Goal: Transaction & Acquisition: Purchase product/service

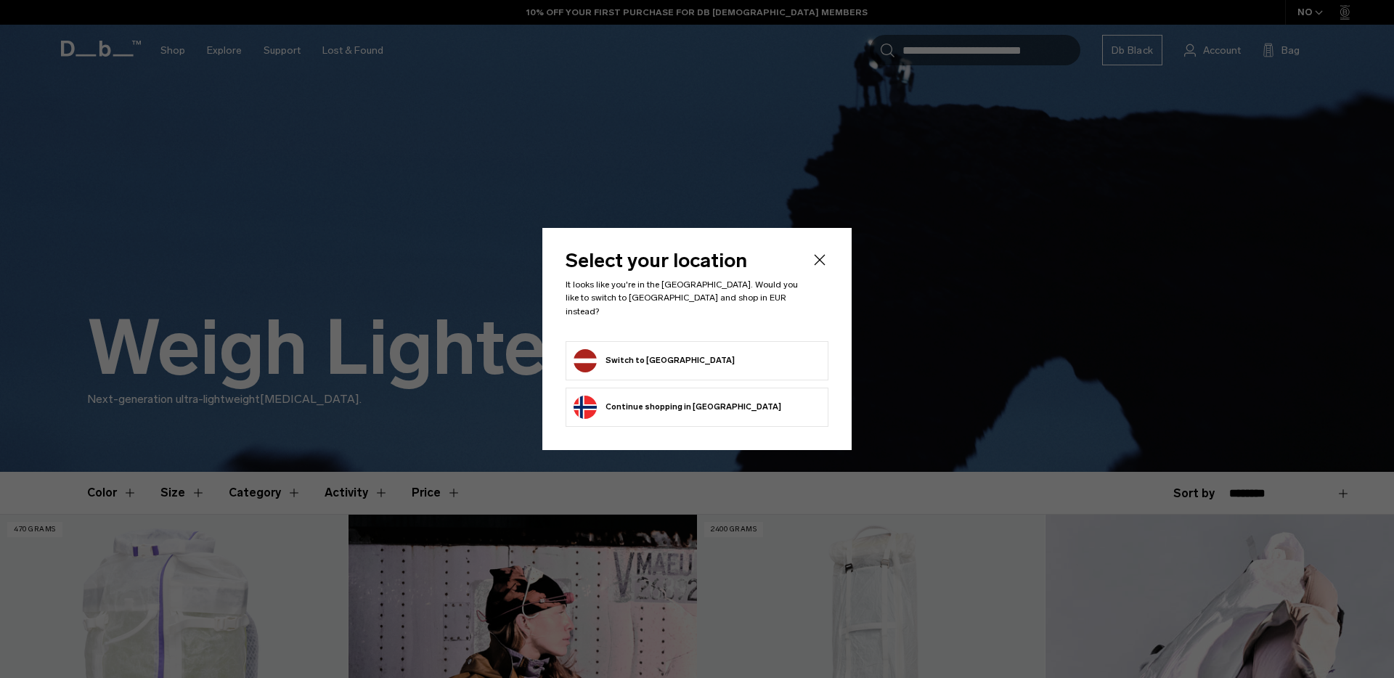
click at [644, 354] on button "Switch to Latvia" at bounding box center [654, 360] width 161 height 23
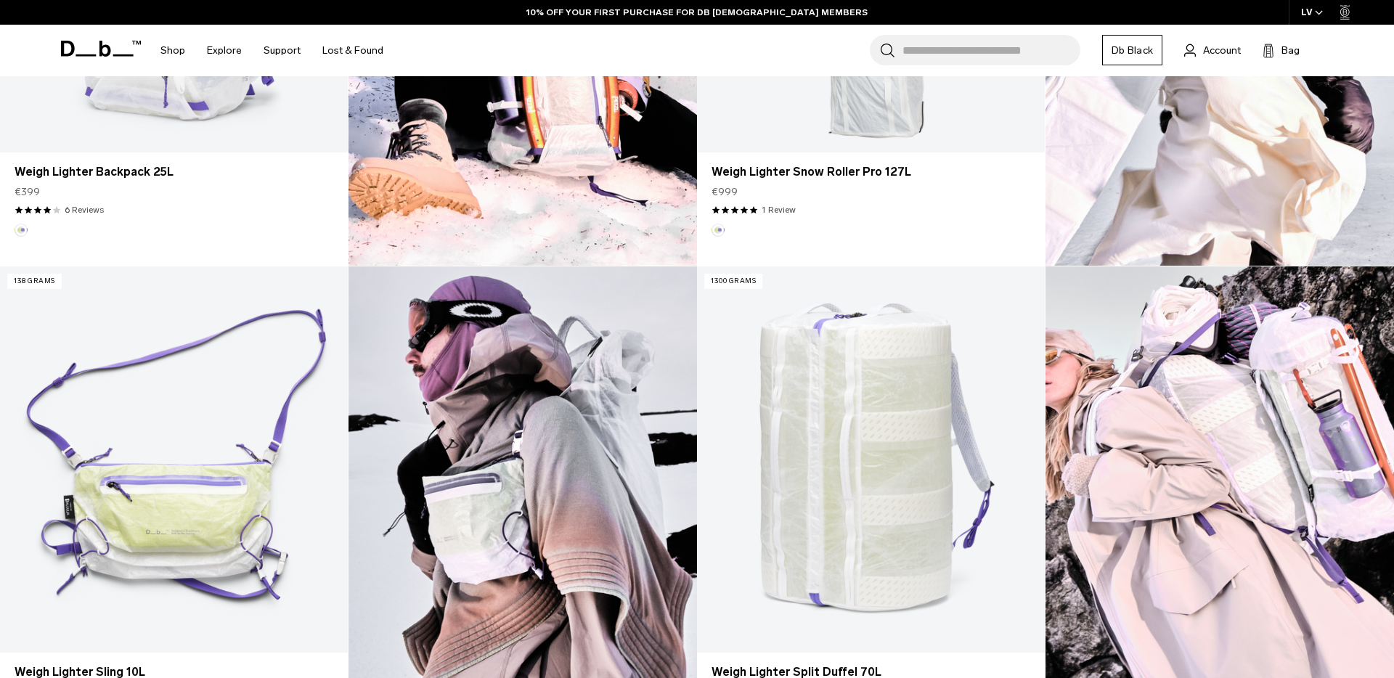
scroll to position [767, 0]
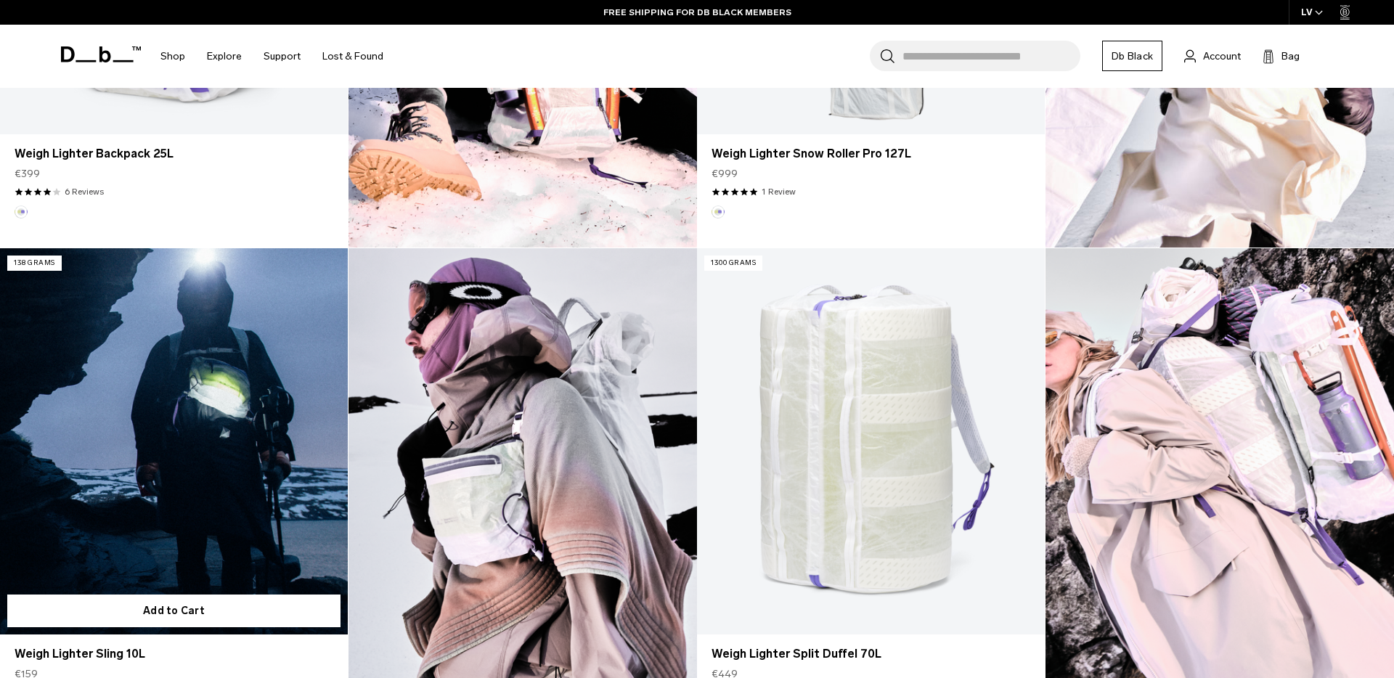
click at [198, 457] on link "Weigh Lighter Sling 10L" at bounding box center [174, 441] width 348 height 386
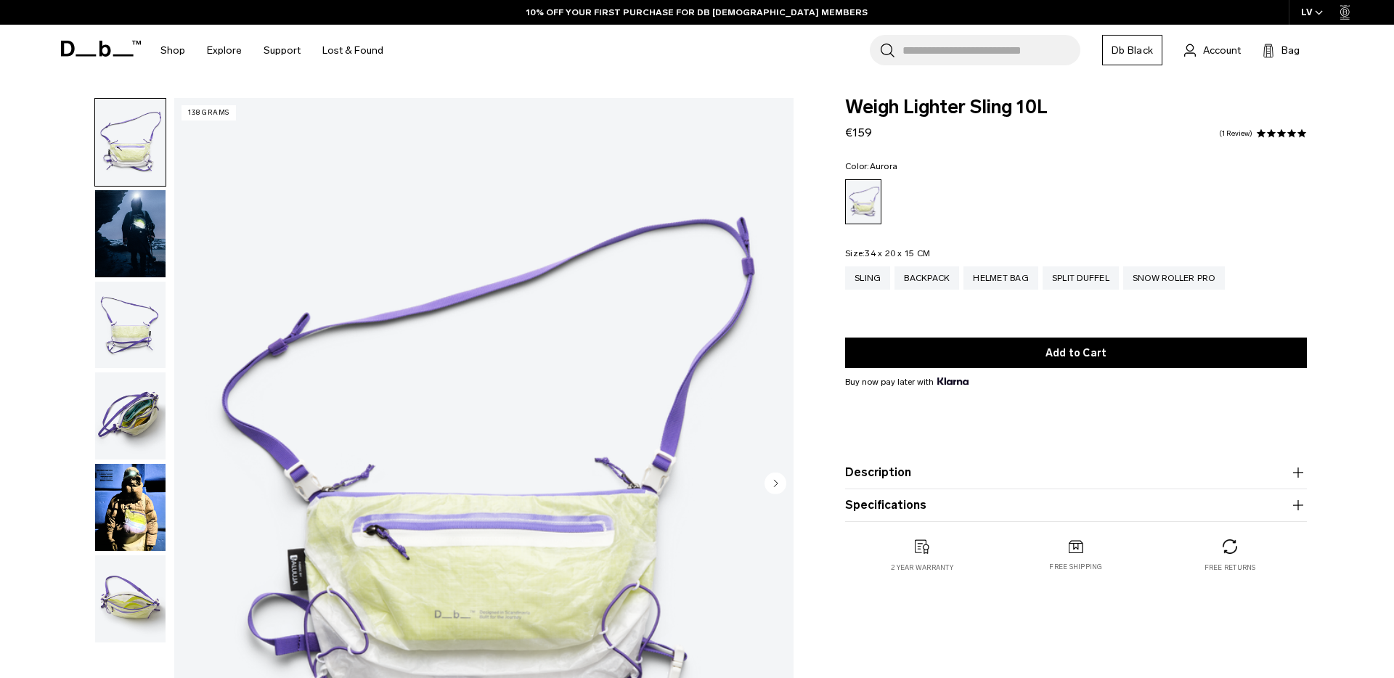
click at [141, 232] on img "button" at bounding box center [130, 233] width 70 height 87
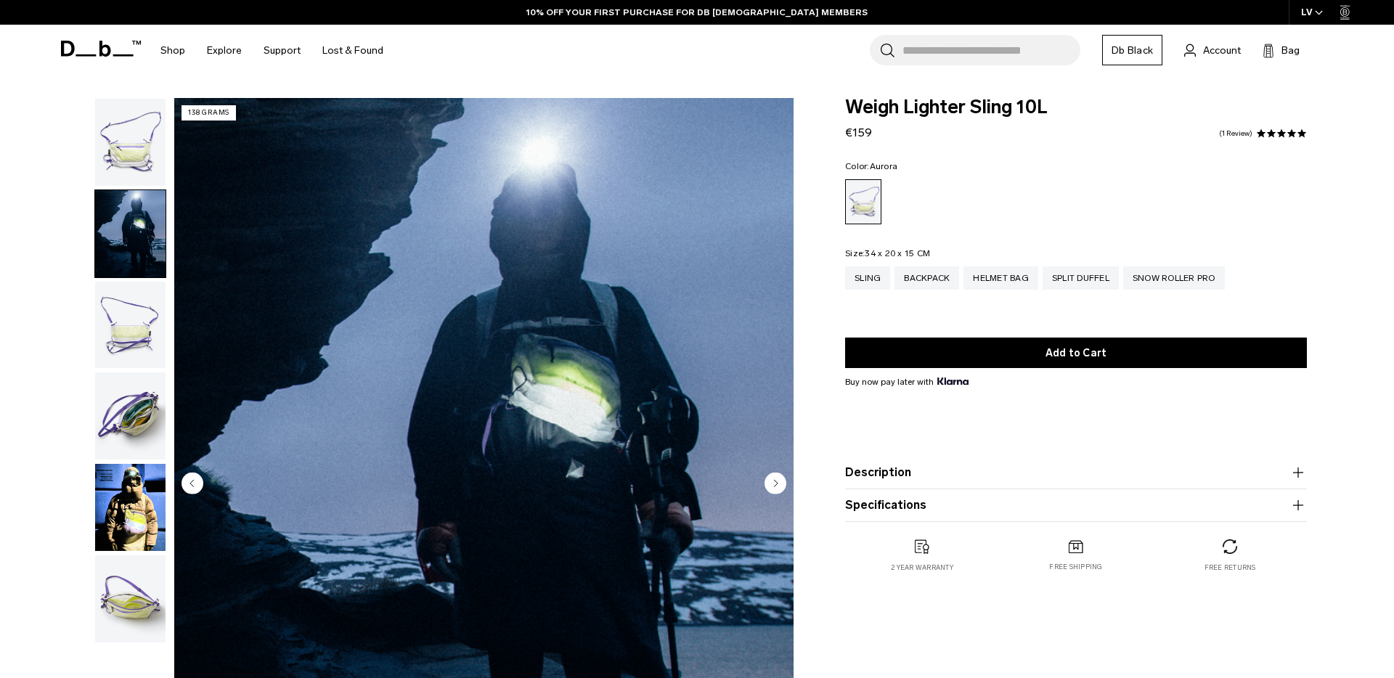
click at [136, 302] on img "button" at bounding box center [130, 325] width 70 height 87
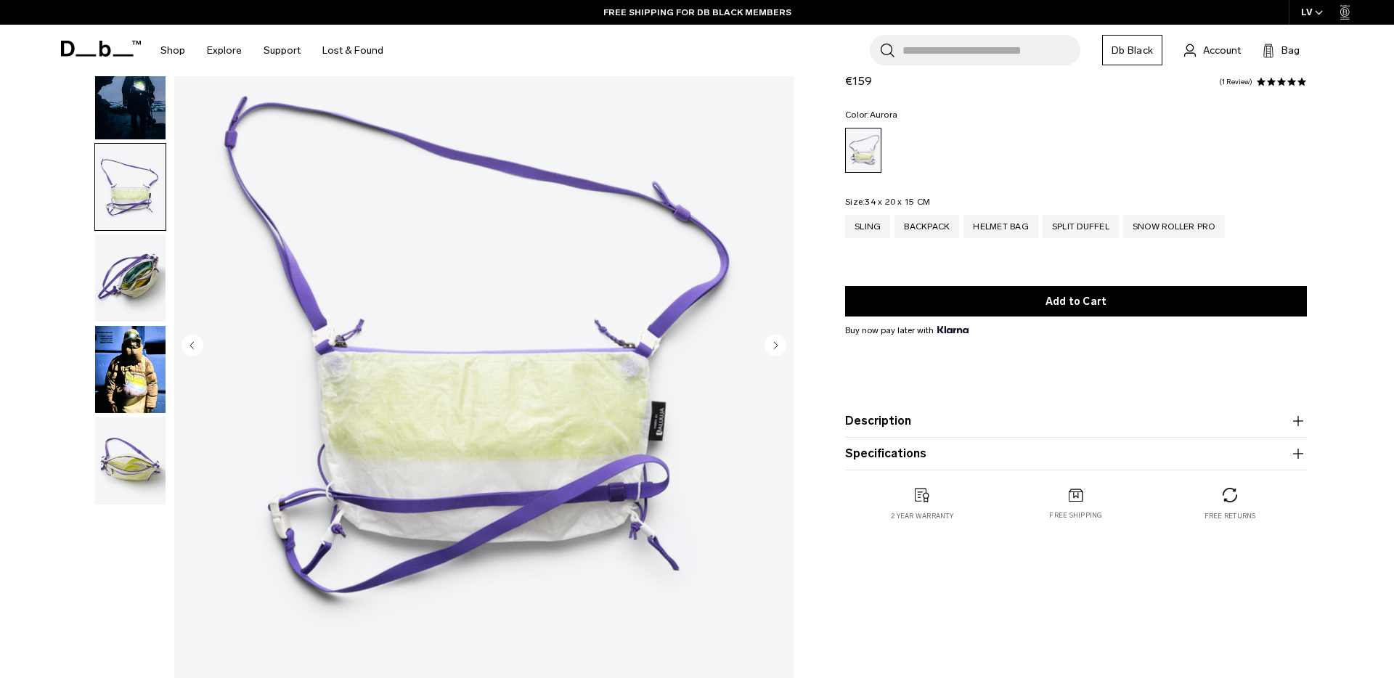
scroll to position [145, 0]
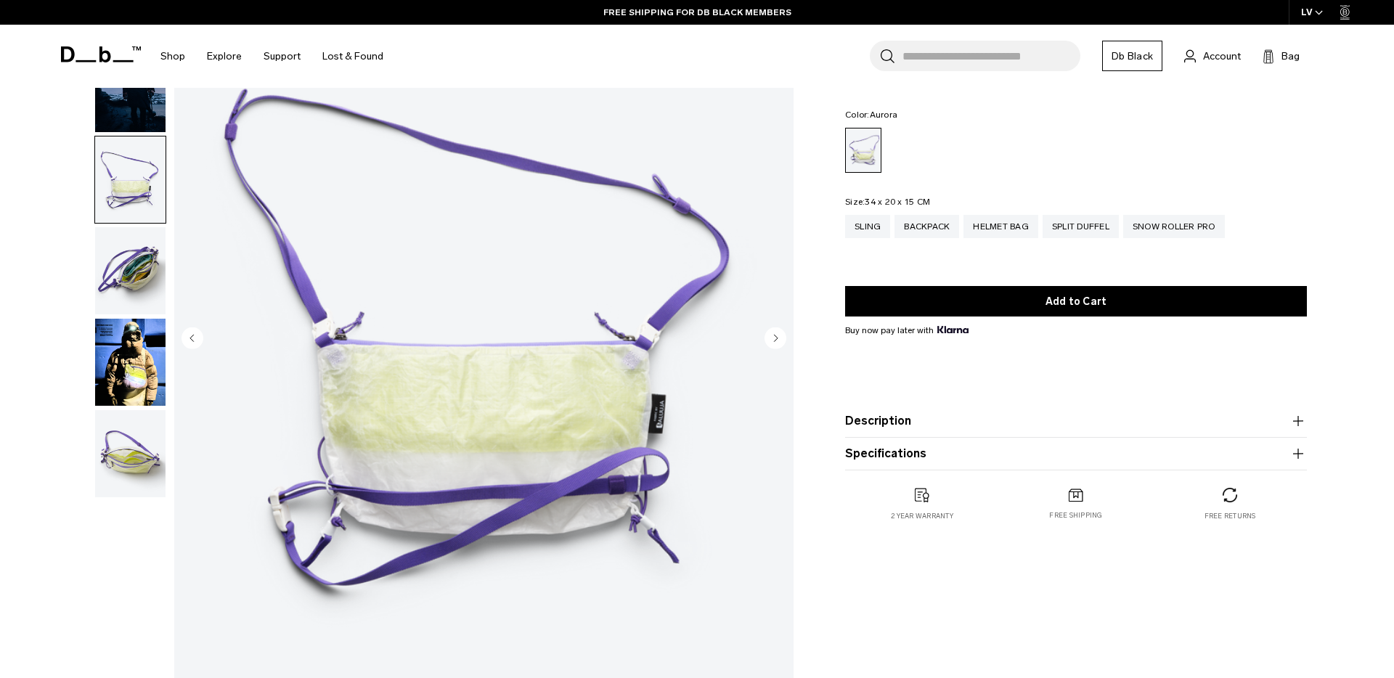
click at [147, 376] on img "button" at bounding box center [130, 362] width 70 height 87
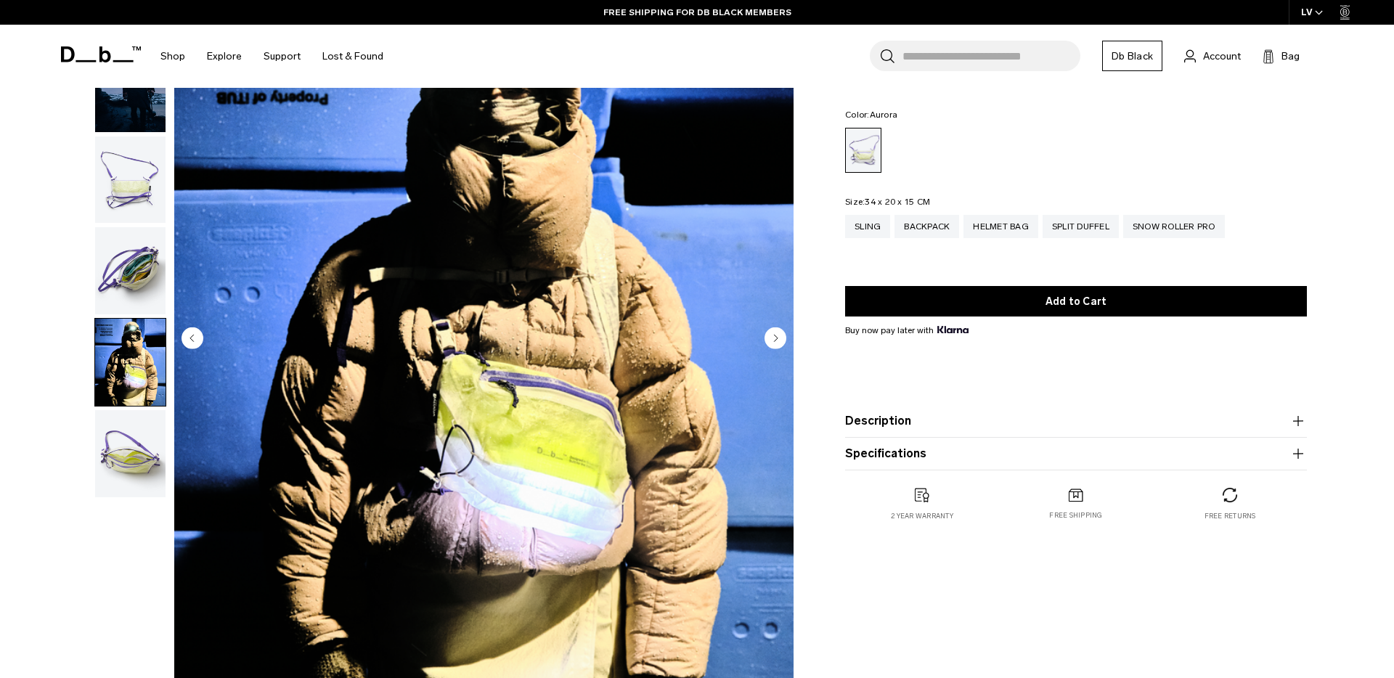
click at [134, 279] on img "button" at bounding box center [130, 270] width 70 height 87
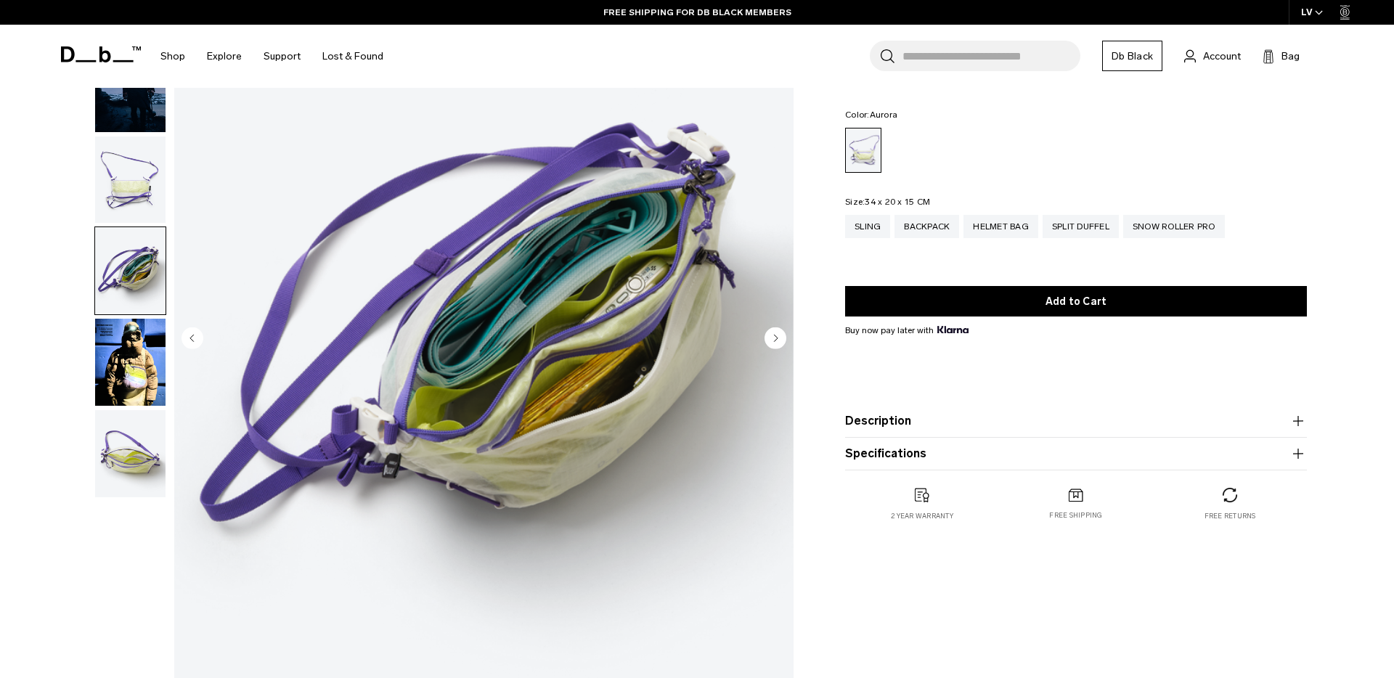
click at [116, 443] on img "button" at bounding box center [130, 453] width 70 height 87
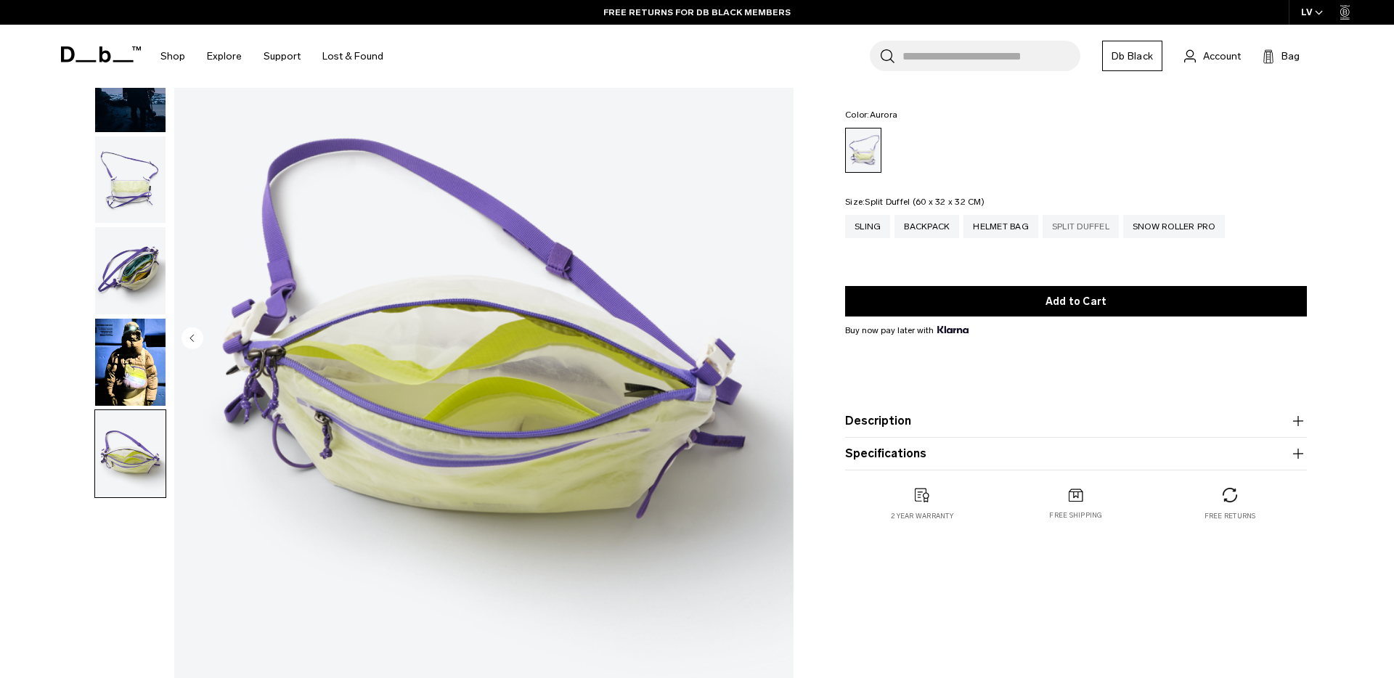
click at [1072, 228] on div "Split Duffel" at bounding box center [1081, 226] width 76 height 23
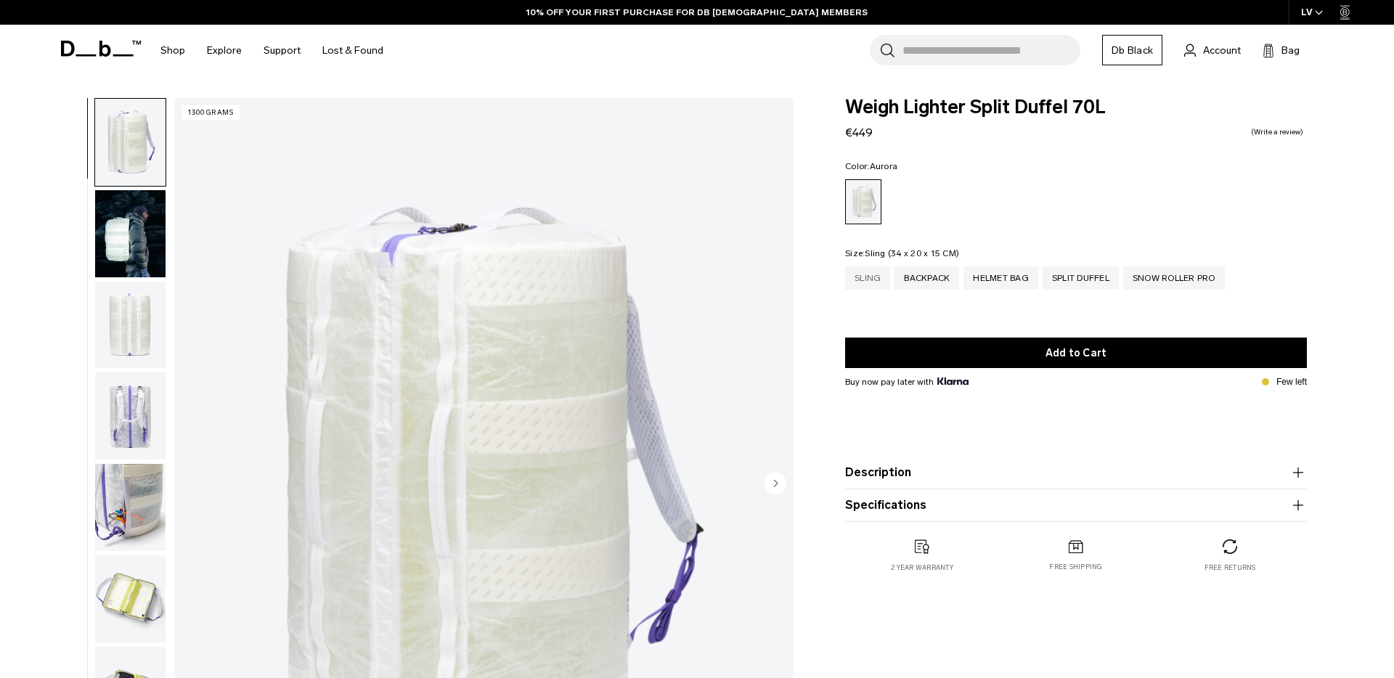
click at [868, 274] on div "Sling" at bounding box center [867, 277] width 45 height 23
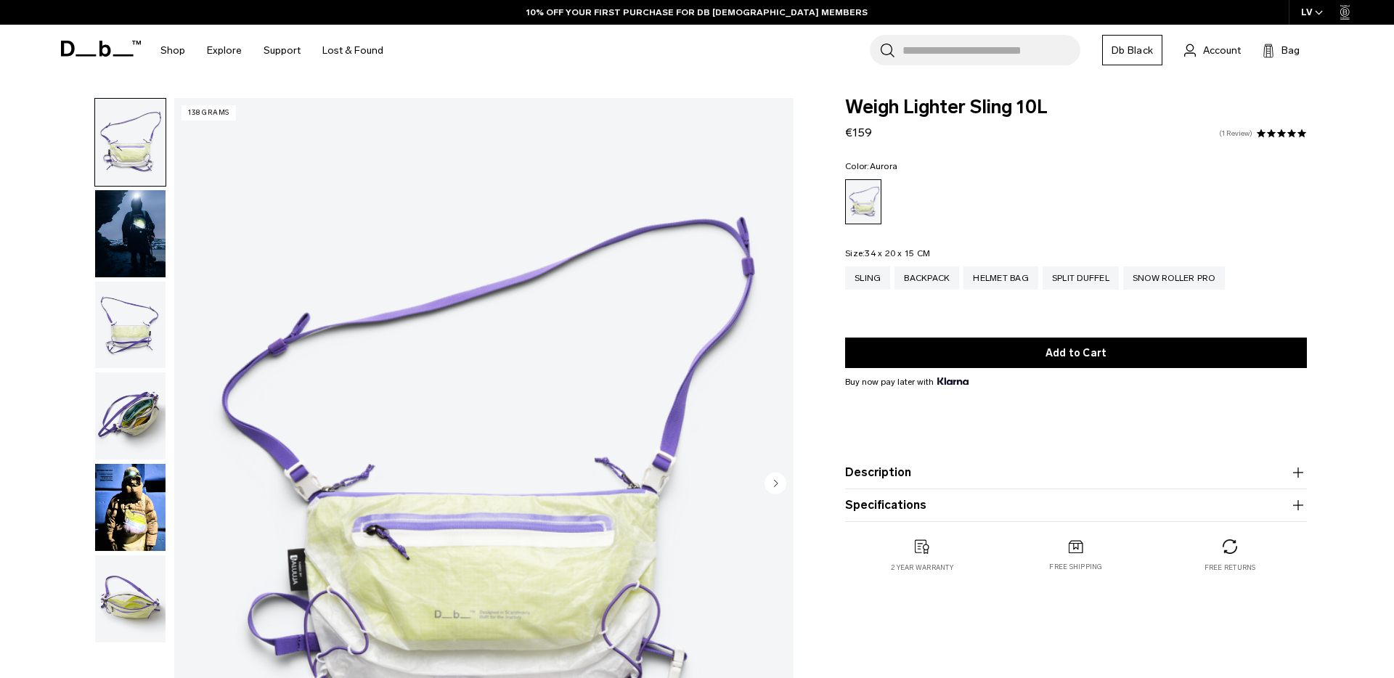
click at [1238, 132] on link "1 Review" at bounding box center [1235, 133] width 33 height 7
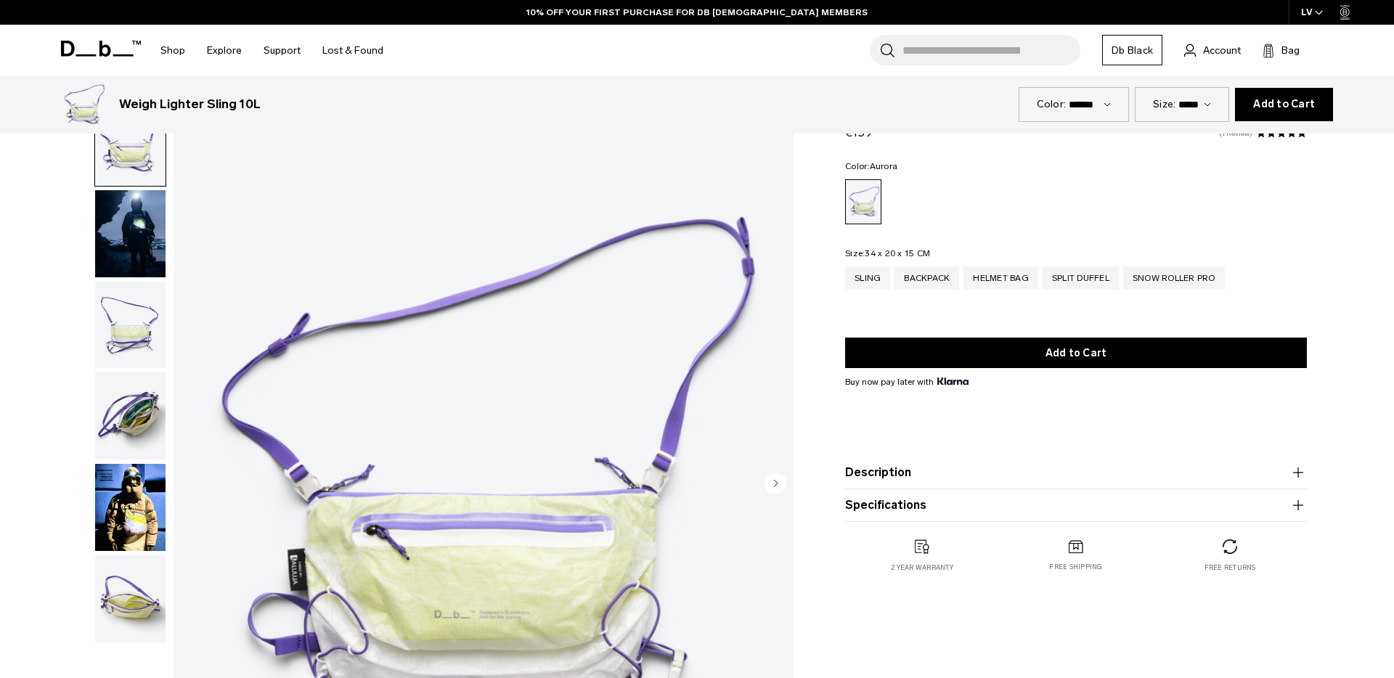
scroll to position [2761, 0]
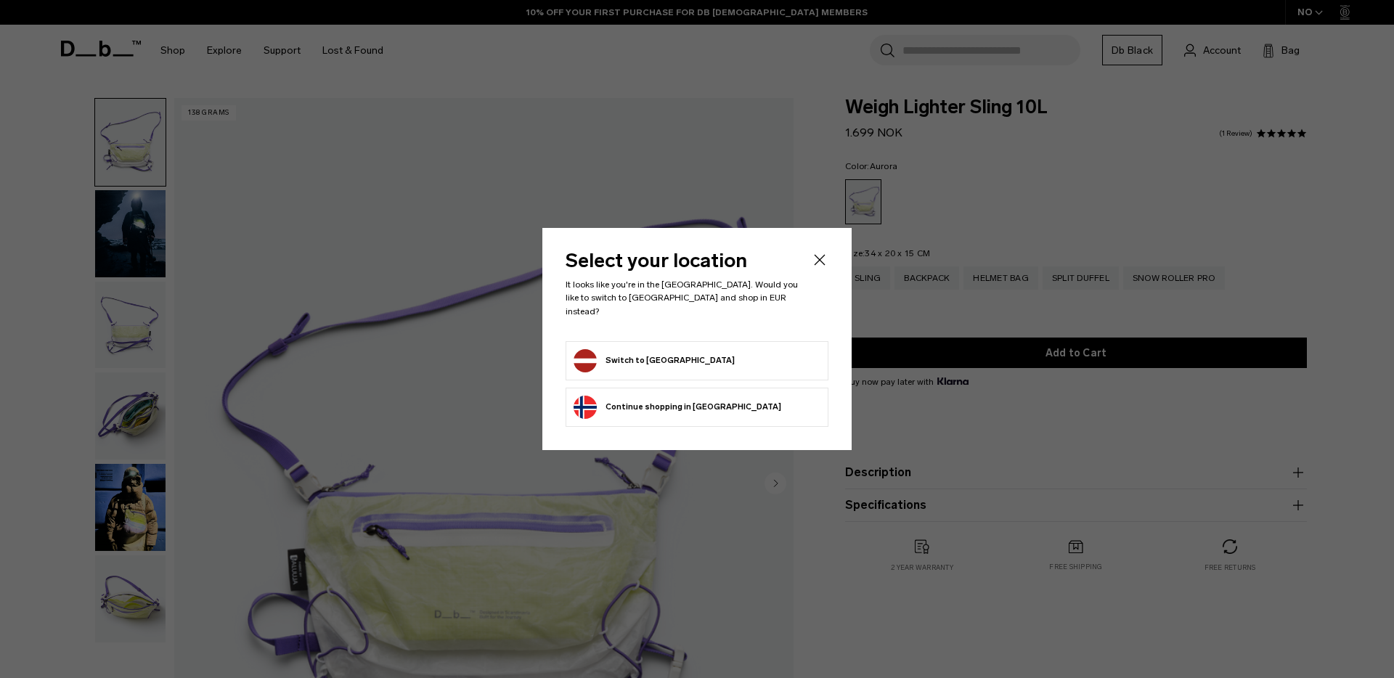
click at [667, 359] on form "Switch to Latvia" at bounding box center [697, 360] width 247 height 23
click at [816, 264] on icon "Close" at bounding box center [820, 260] width 11 height 11
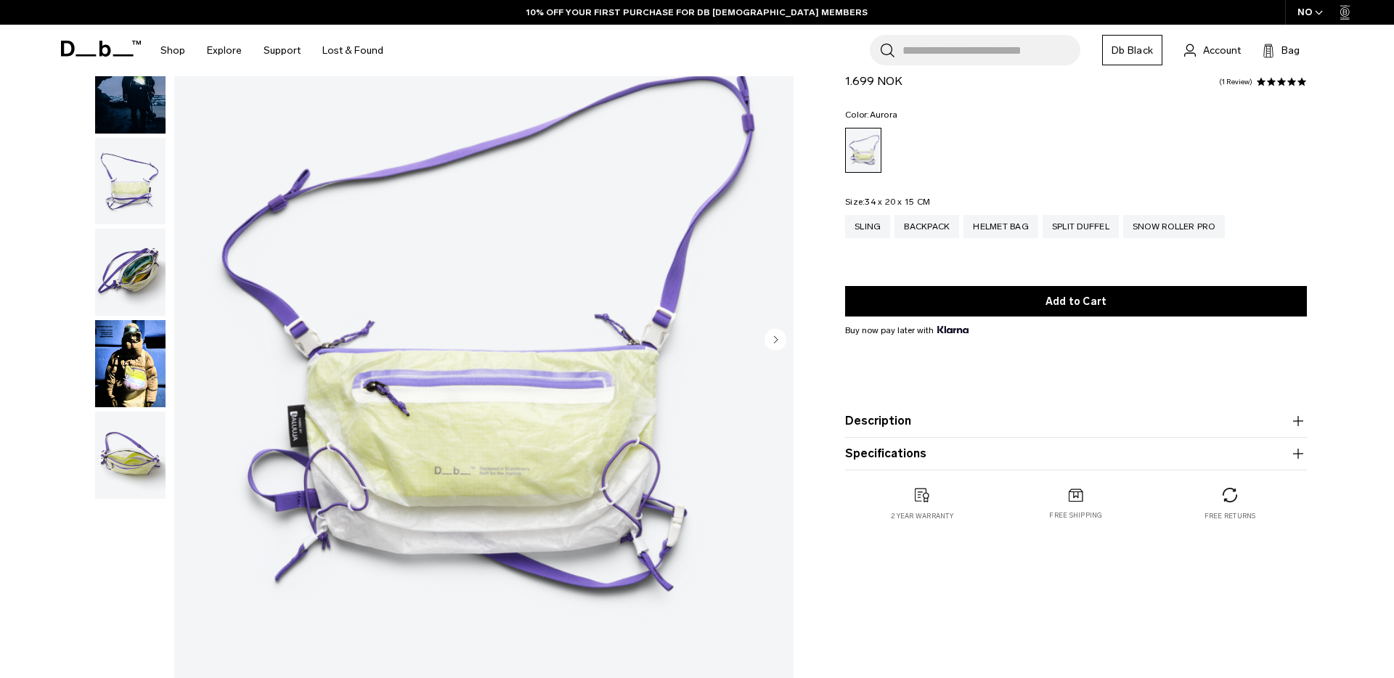
scroll to position [147, 0]
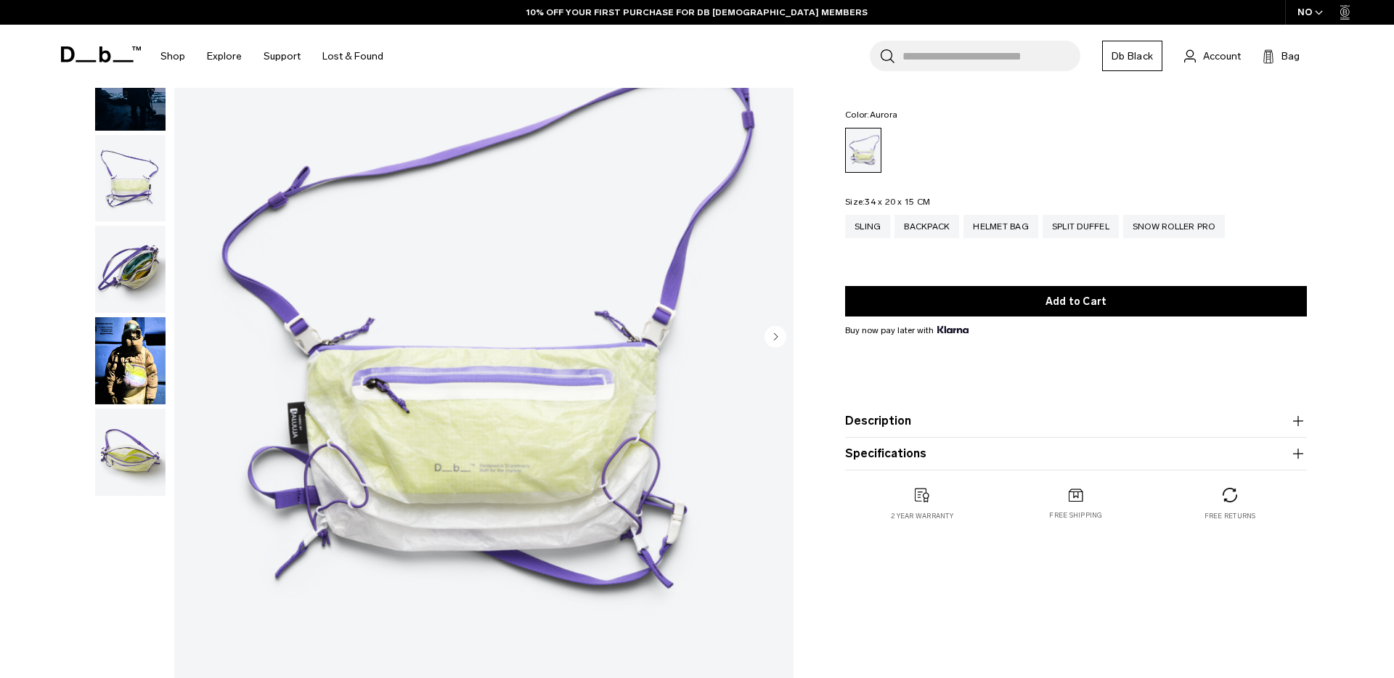
click at [778, 338] on circle "Next slide" at bounding box center [776, 336] width 22 height 22
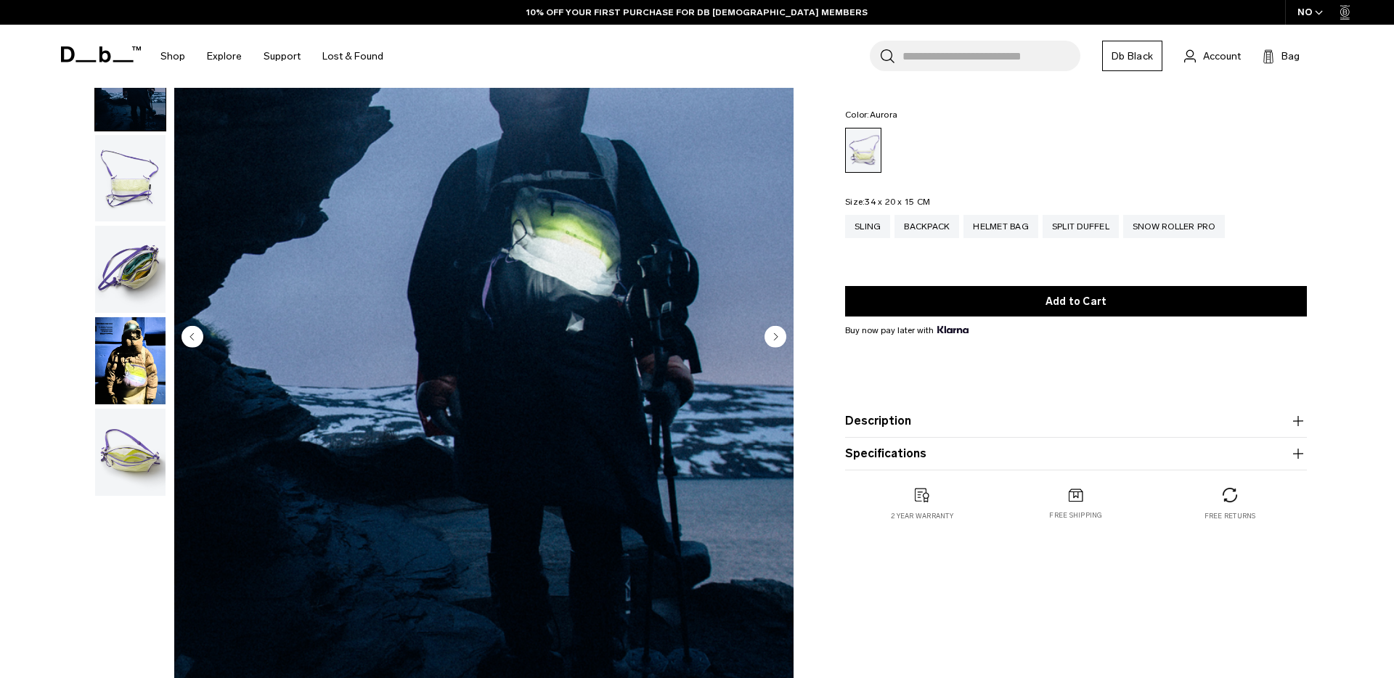
click at [778, 338] on circle "Next slide" at bounding box center [776, 336] width 22 height 22
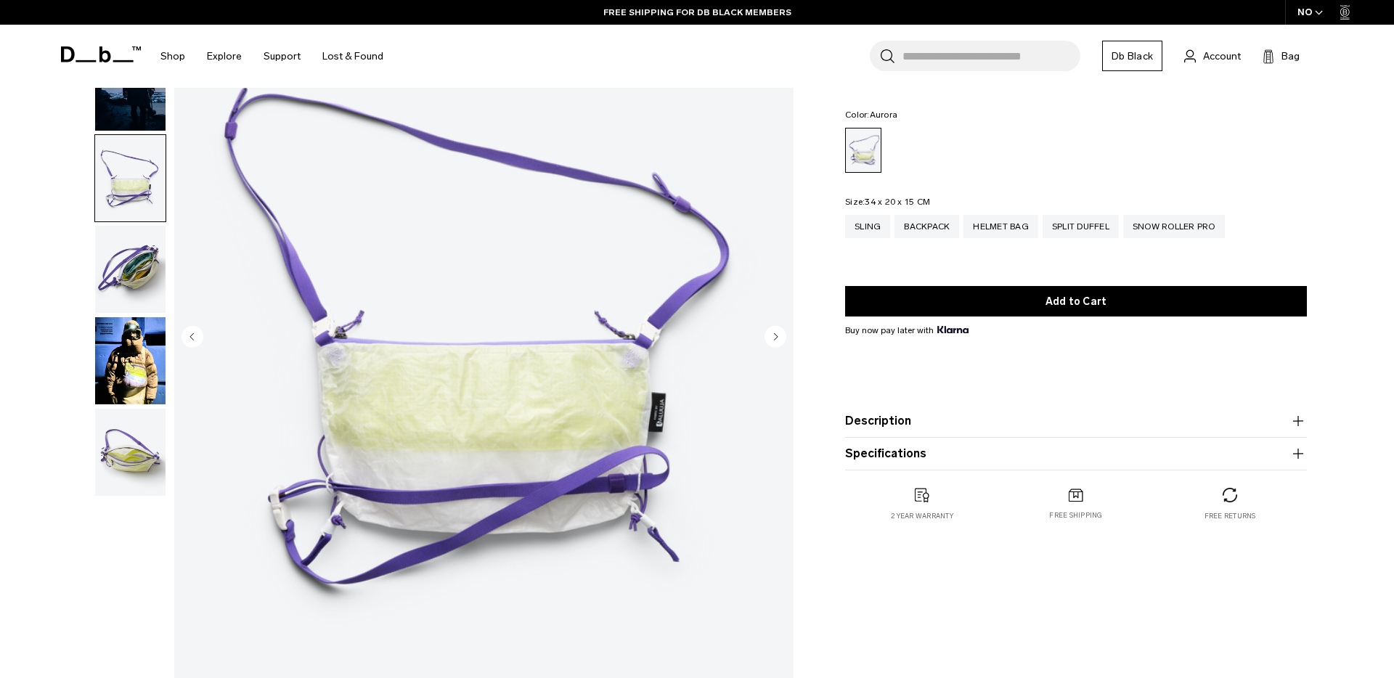
click at [778, 338] on circle "Next slide" at bounding box center [776, 336] width 22 height 22
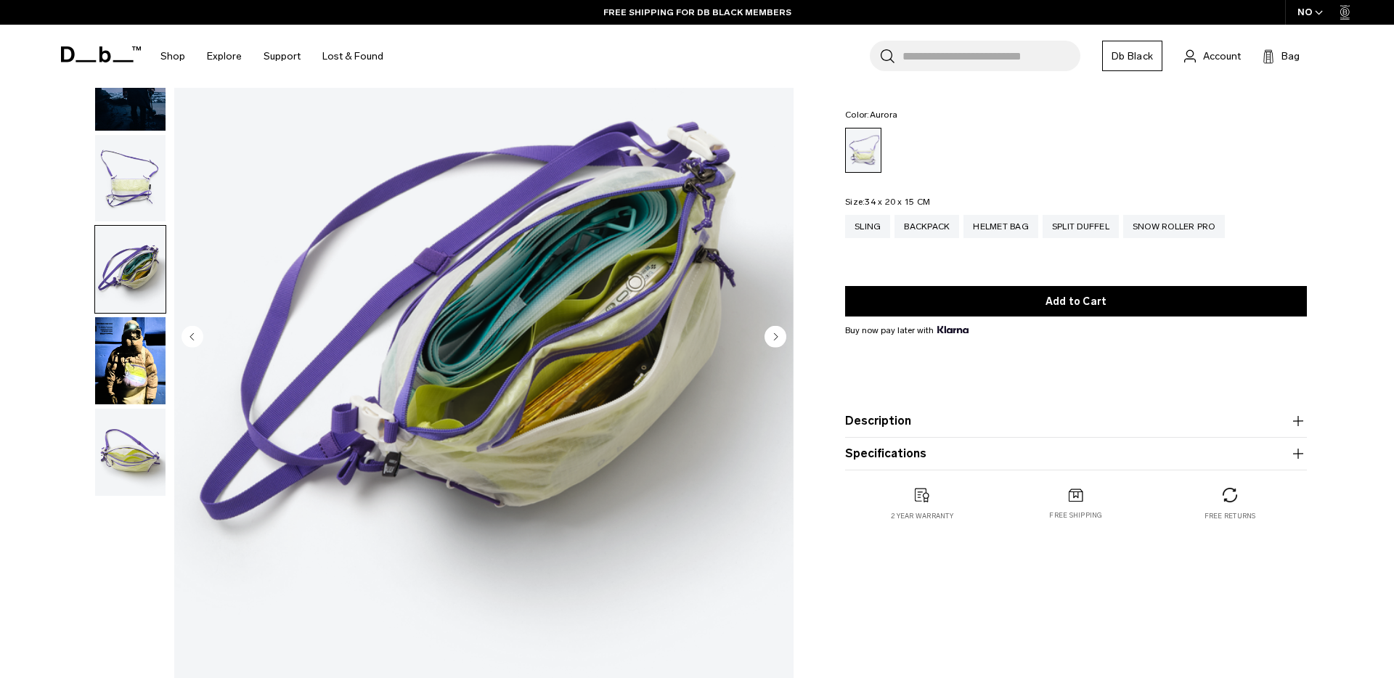
click at [778, 338] on circle "Next slide" at bounding box center [776, 336] width 22 height 22
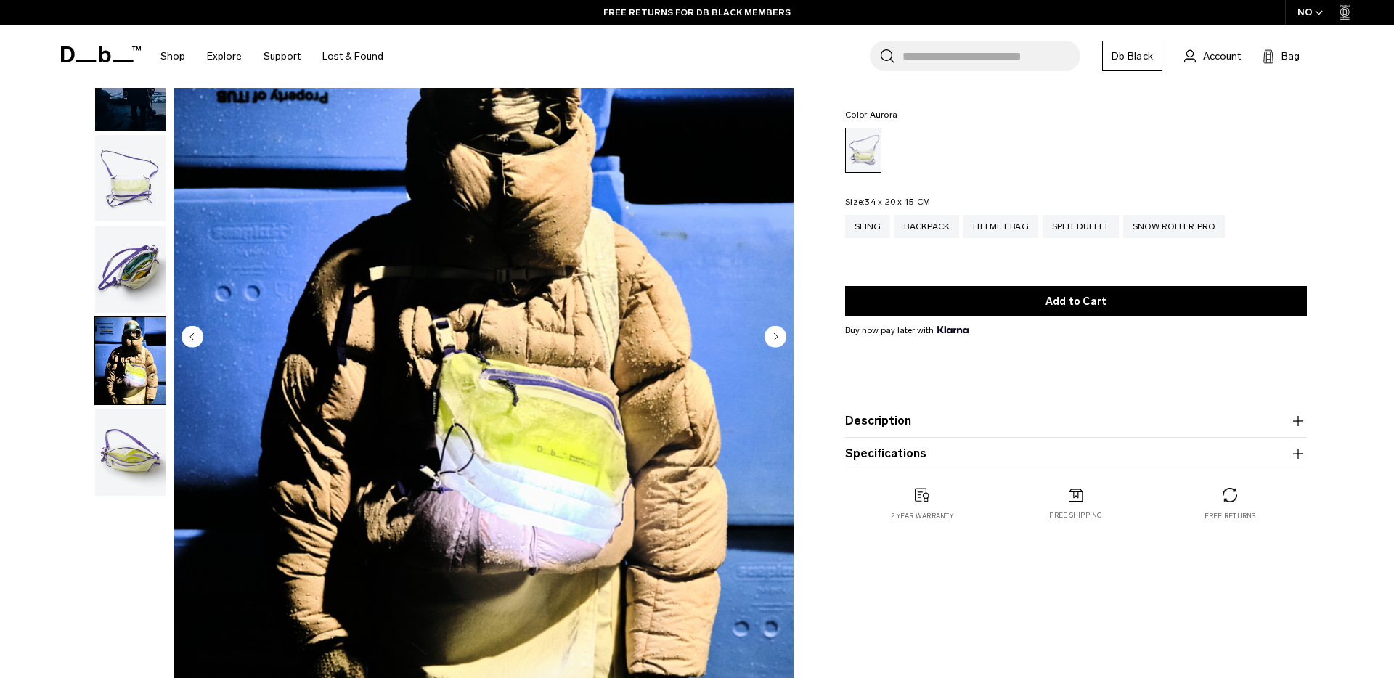
click at [778, 338] on circle "Next slide" at bounding box center [776, 336] width 22 height 22
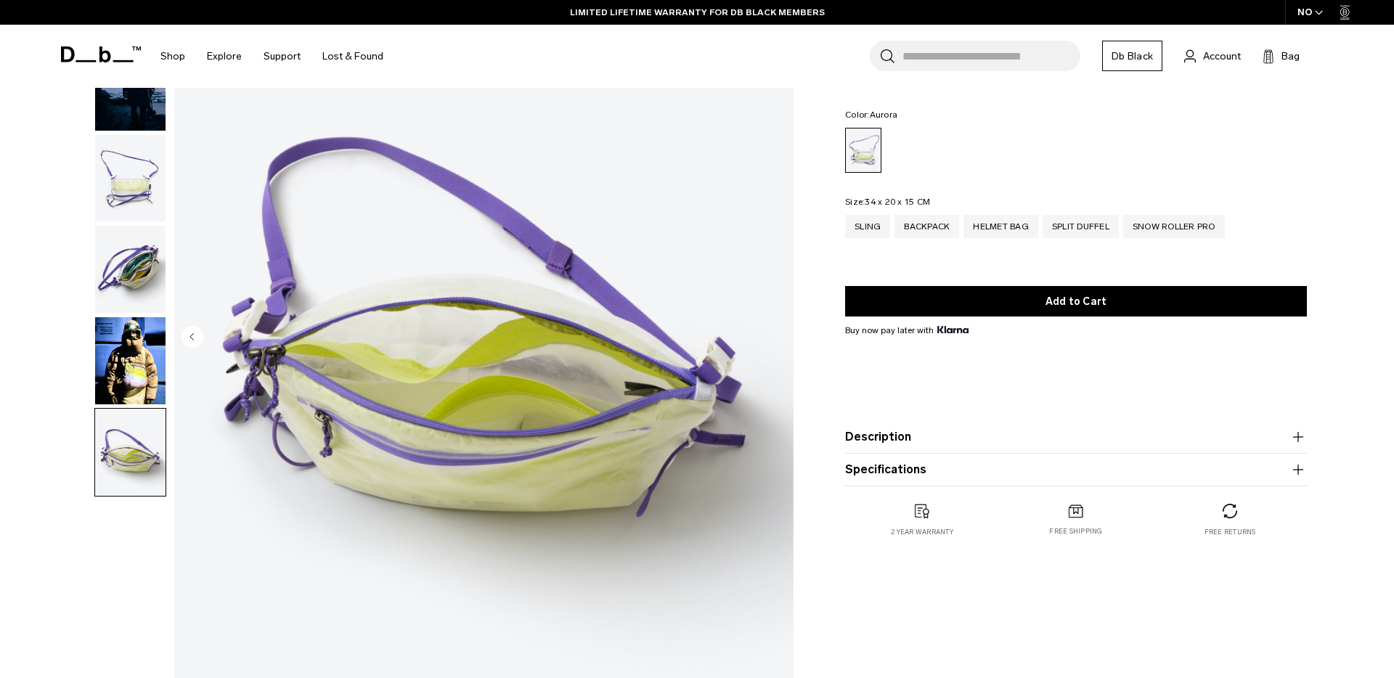
click at [883, 436] on button "Description" at bounding box center [1076, 436] width 462 height 17
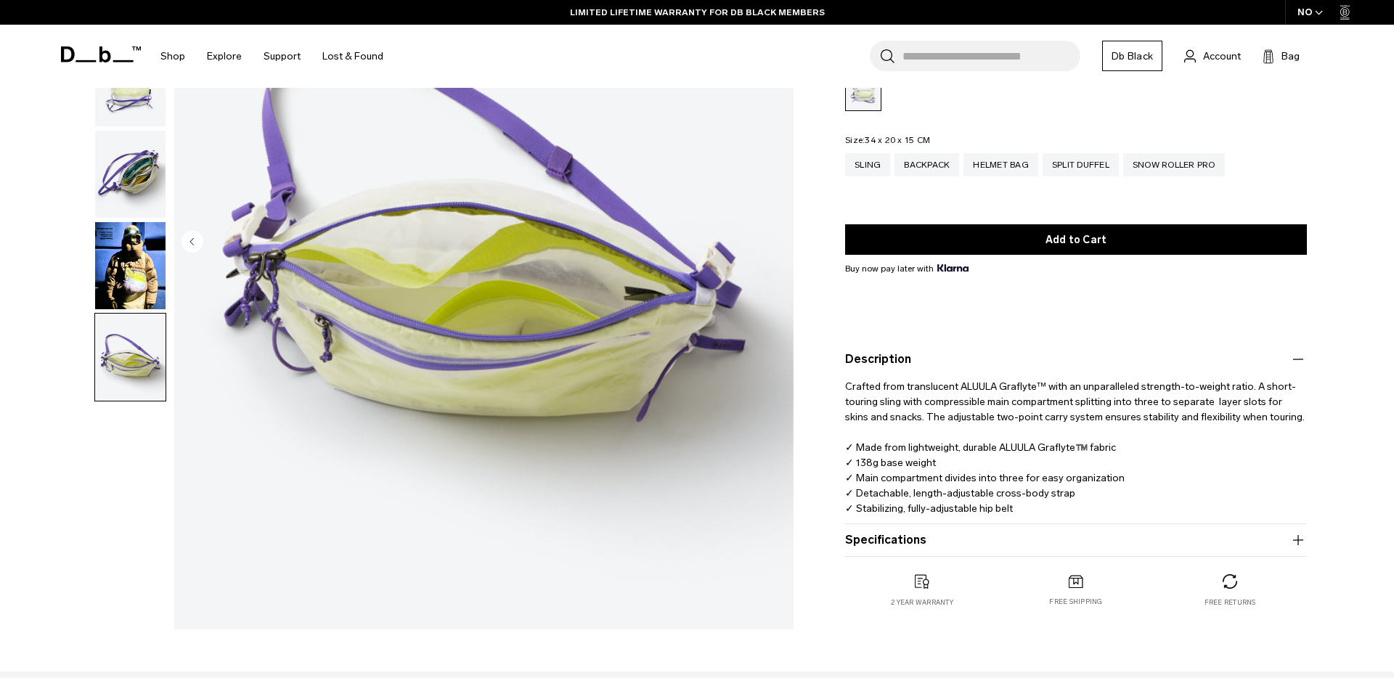
scroll to position [242, 0]
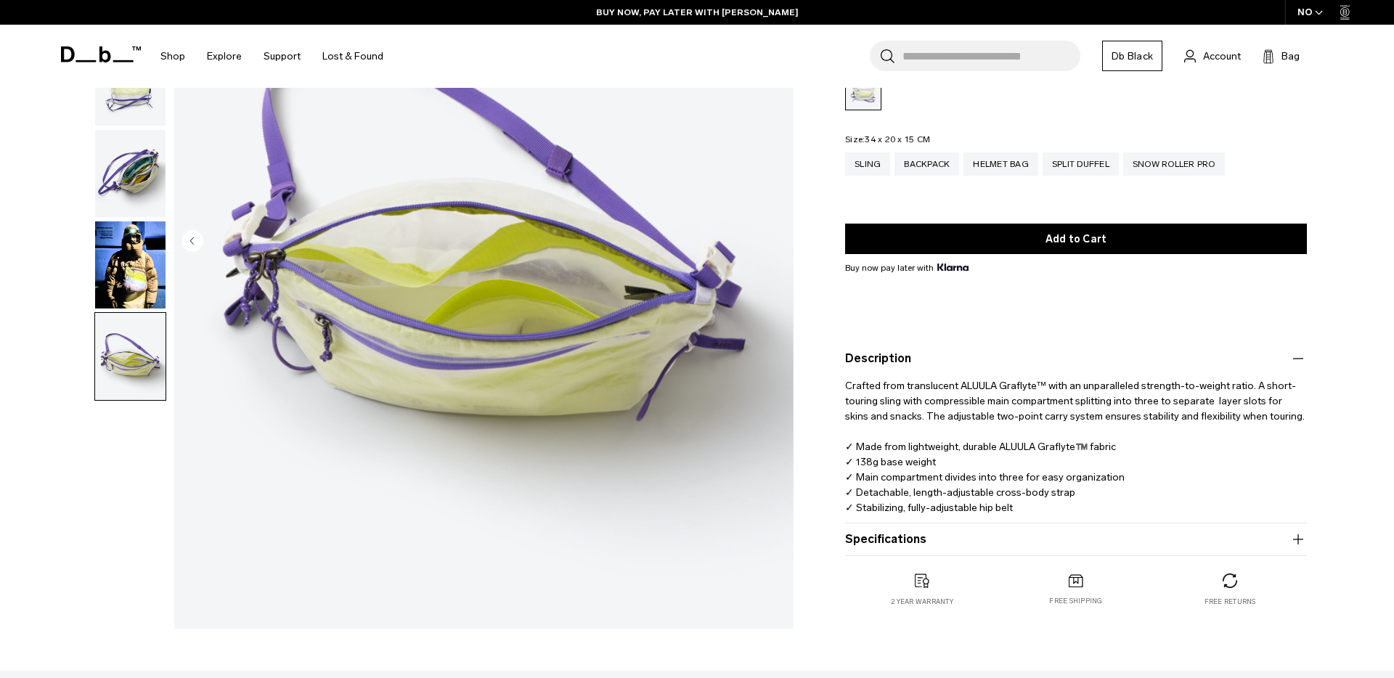
click at [881, 544] on button "Specifications" at bounding box center [1076, 539] width 462 height 17
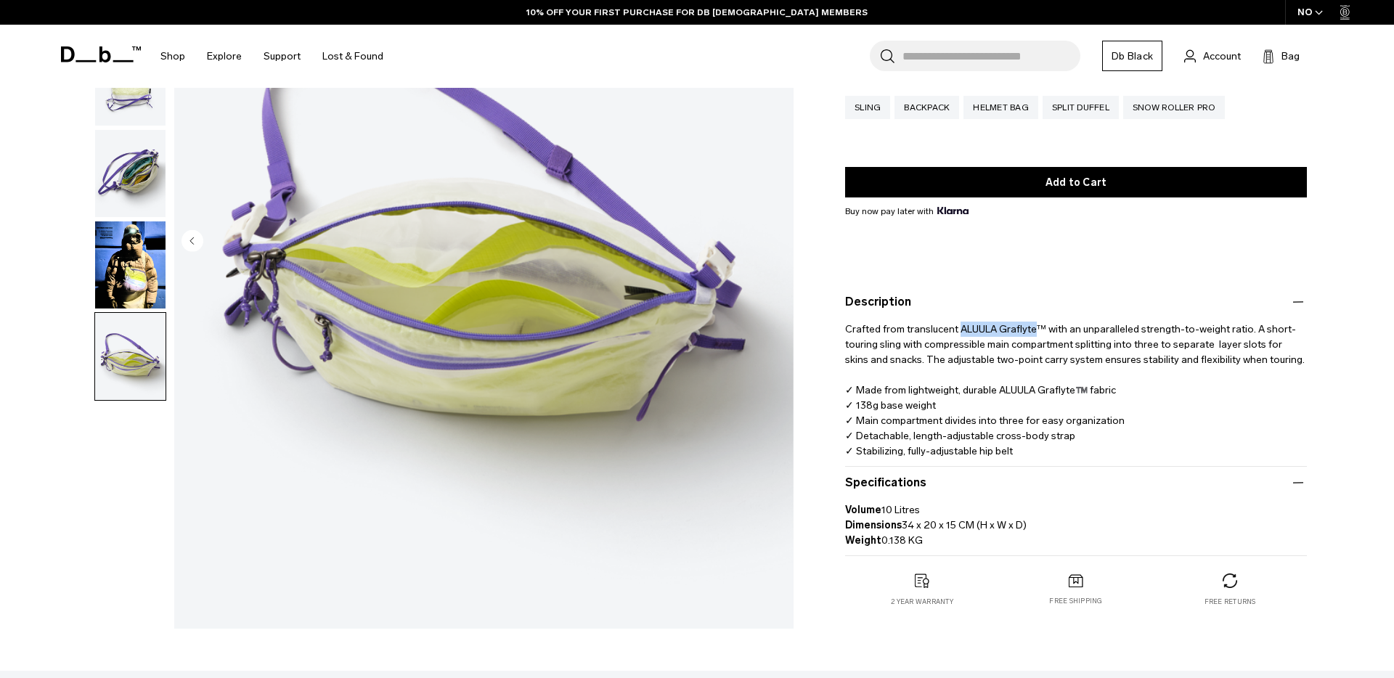
drag, startPoint x: 957, startPoint y: 327, endPoint x: 1032, endPoint y: 333, distance: 75.7
click at [1032, 333] on p "Crafted from translucent ALUULA Graflyte™ with an unparalleled strength-to-weig…" at bounding box center [1076, 385] width 462 height 148
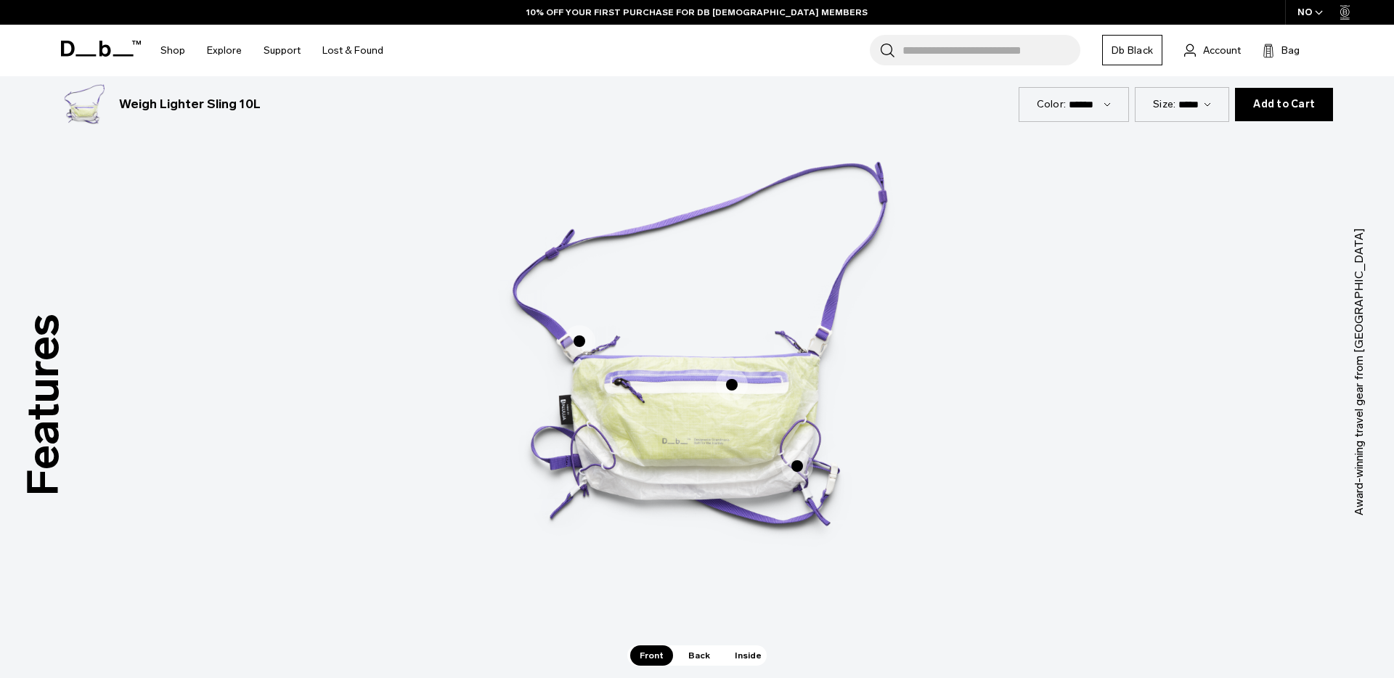
scroll to position [902, 0]
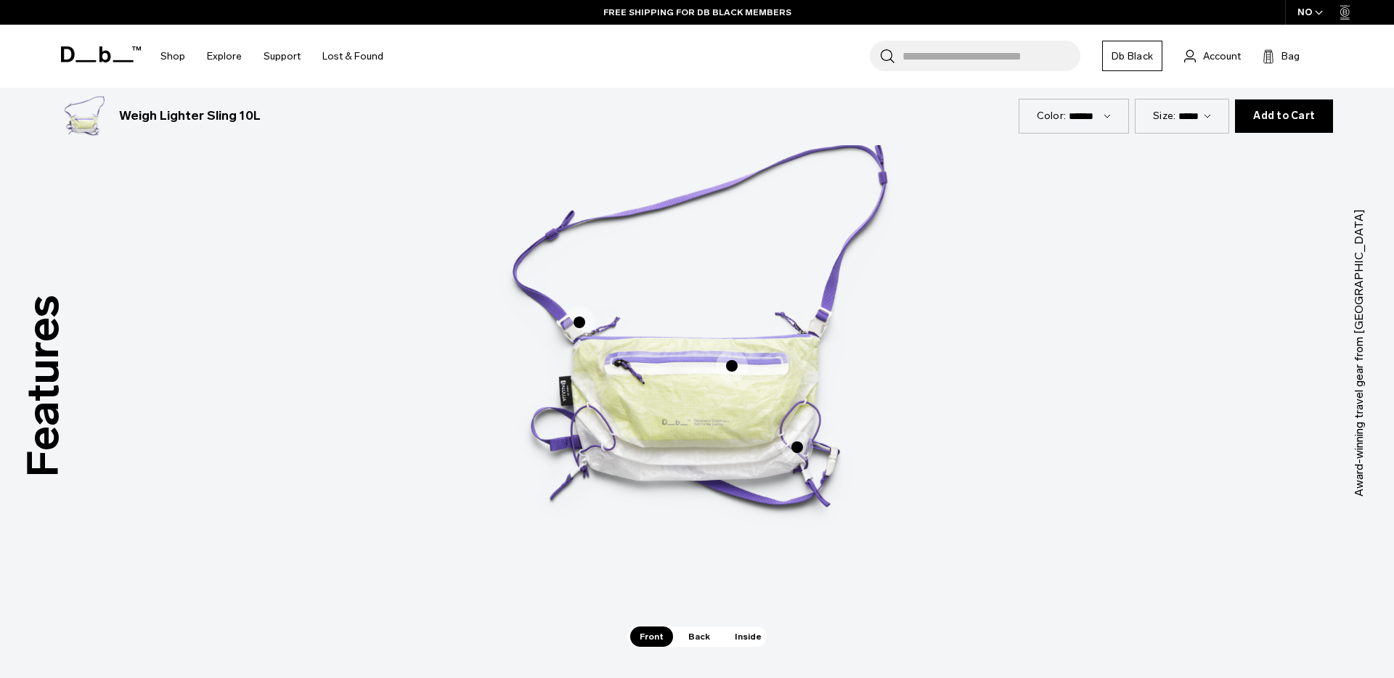
click at [694, 634] on span "Back" at bounding box center [699, 637] width 41 height 20
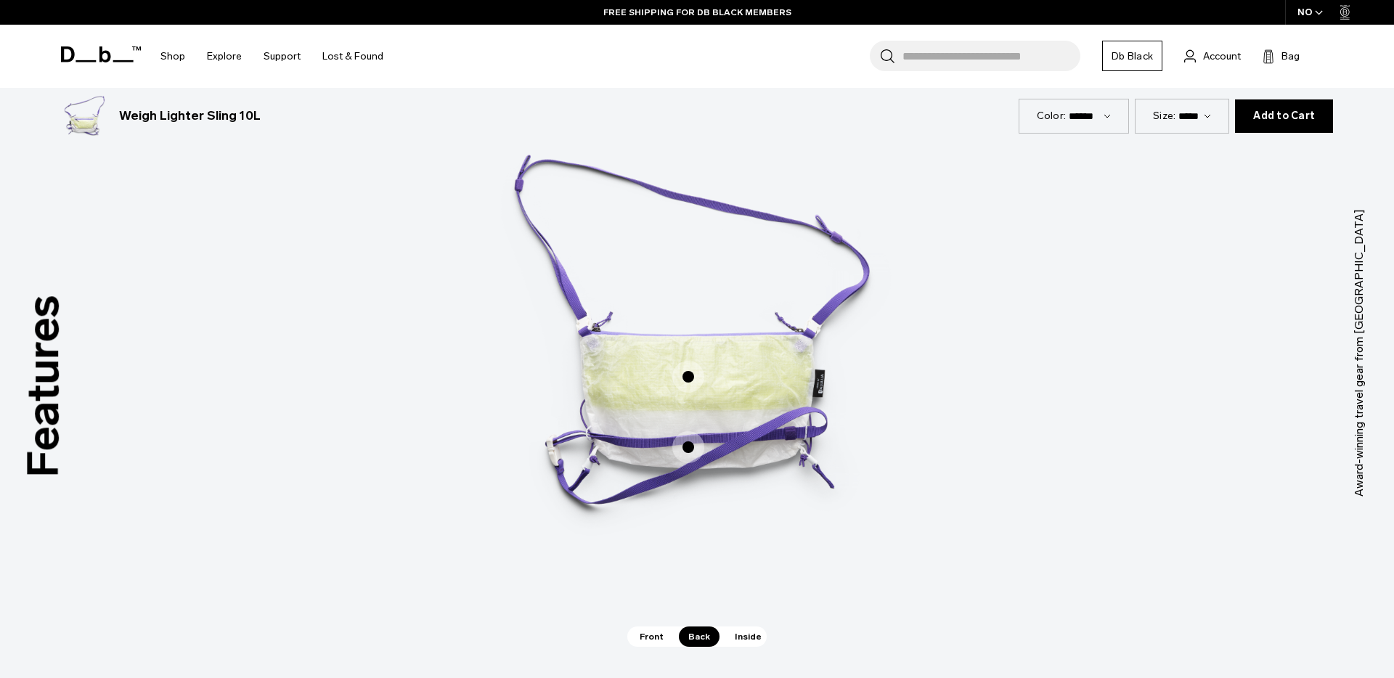
click at [743, 635] on span "Inside" at bounding box center [748, 637] width 46 height 20
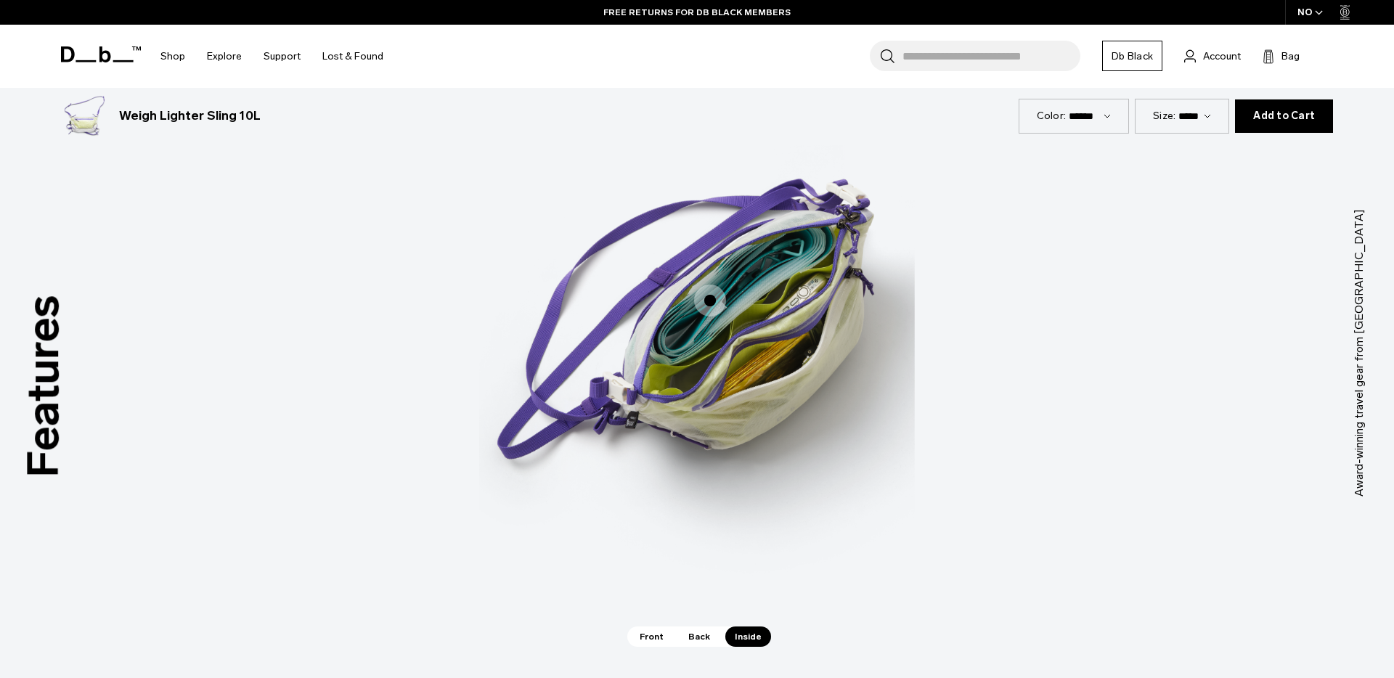
click at [651, 637] on span "Front" at bounding box center [651, 637] width 43 height 20
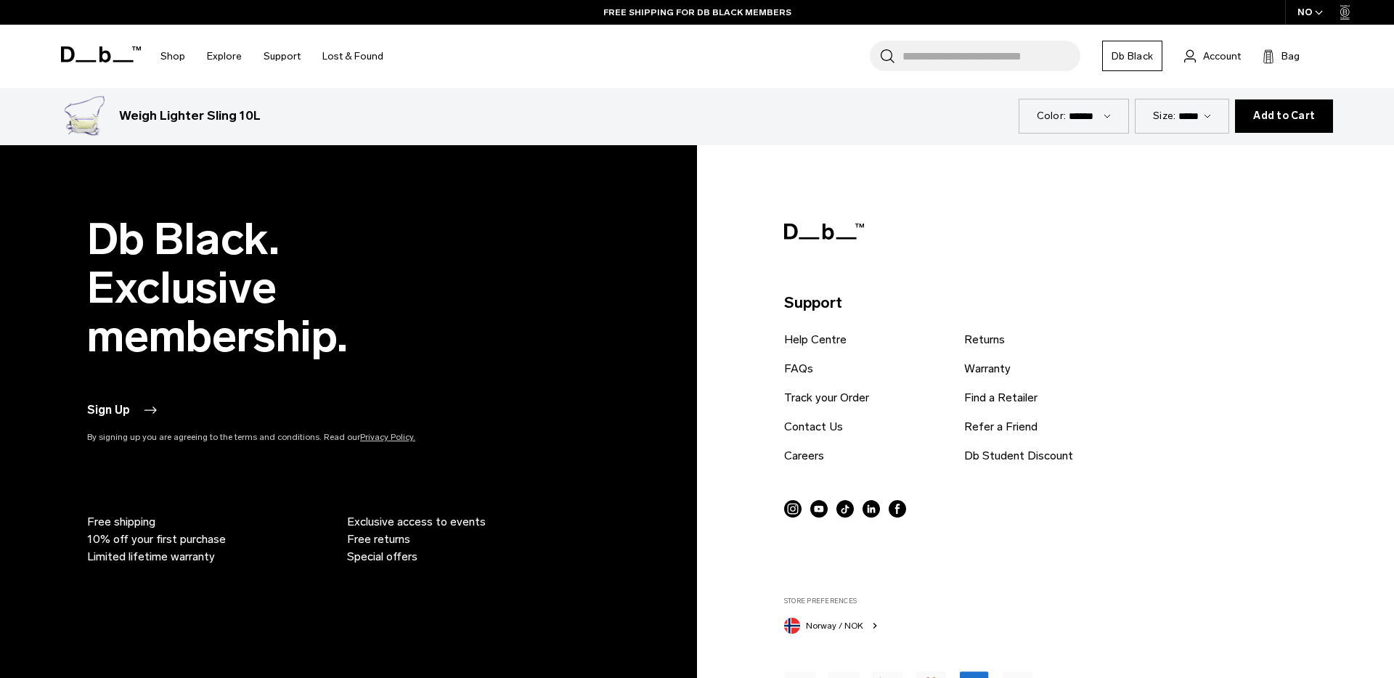
scroll to position [3555, 0]
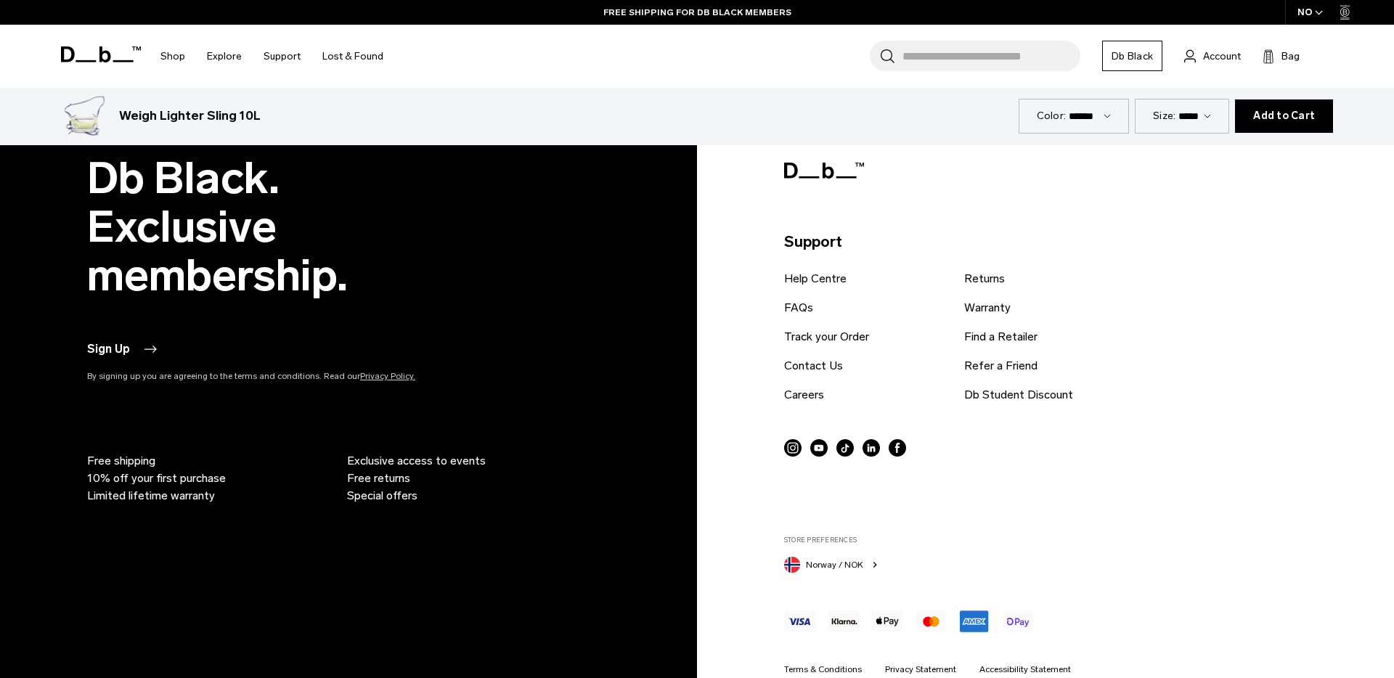
click at [1284, 122] on span "Add to Cart" at bounding box center [1284, 116] width 62 height 12
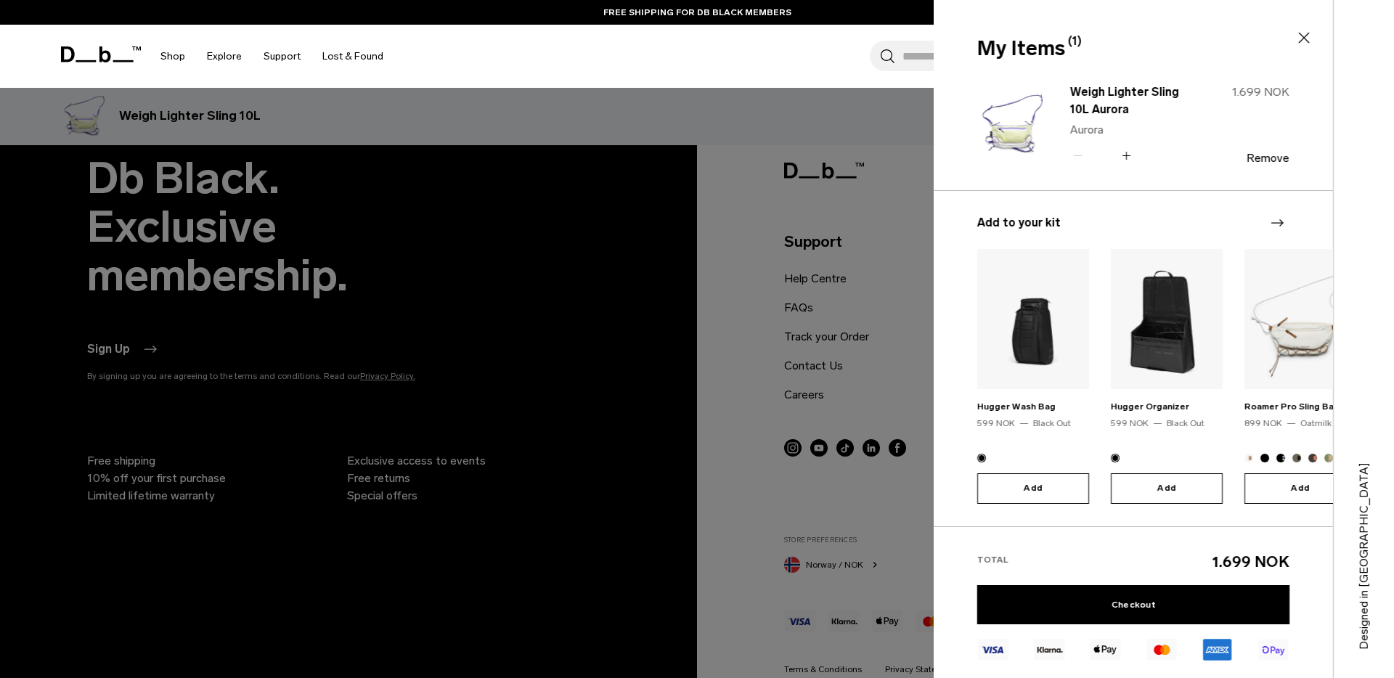
click at [925, 118] on div at bounding box center [697, 339] width 1394 height 678
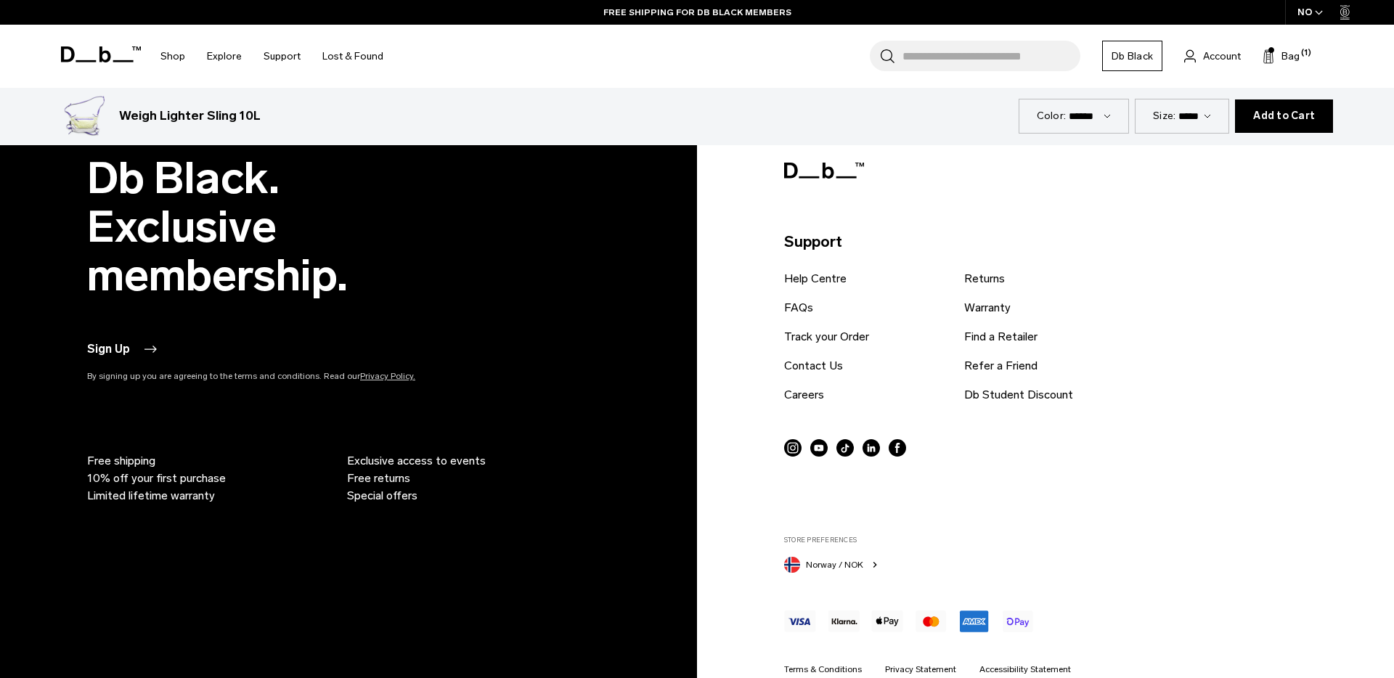
click at [1105, 114] on select "******" at bounding box center [1090, 116] width 42 height 12
click at [1289, 52] on span "Bag" at bounding box center [1290, 56] width 18 height 15
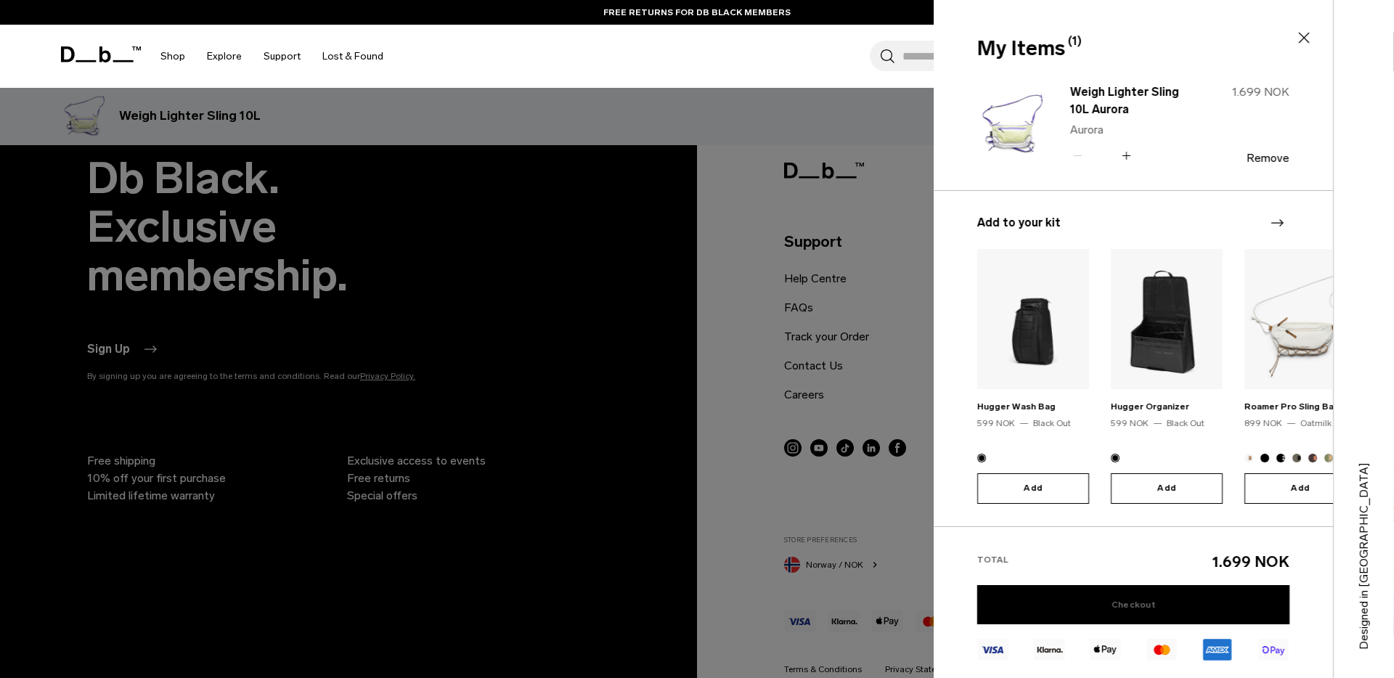
click at [1112, 603] on link "Checkout" at bounding box center [1133, 604] width 312 height 39
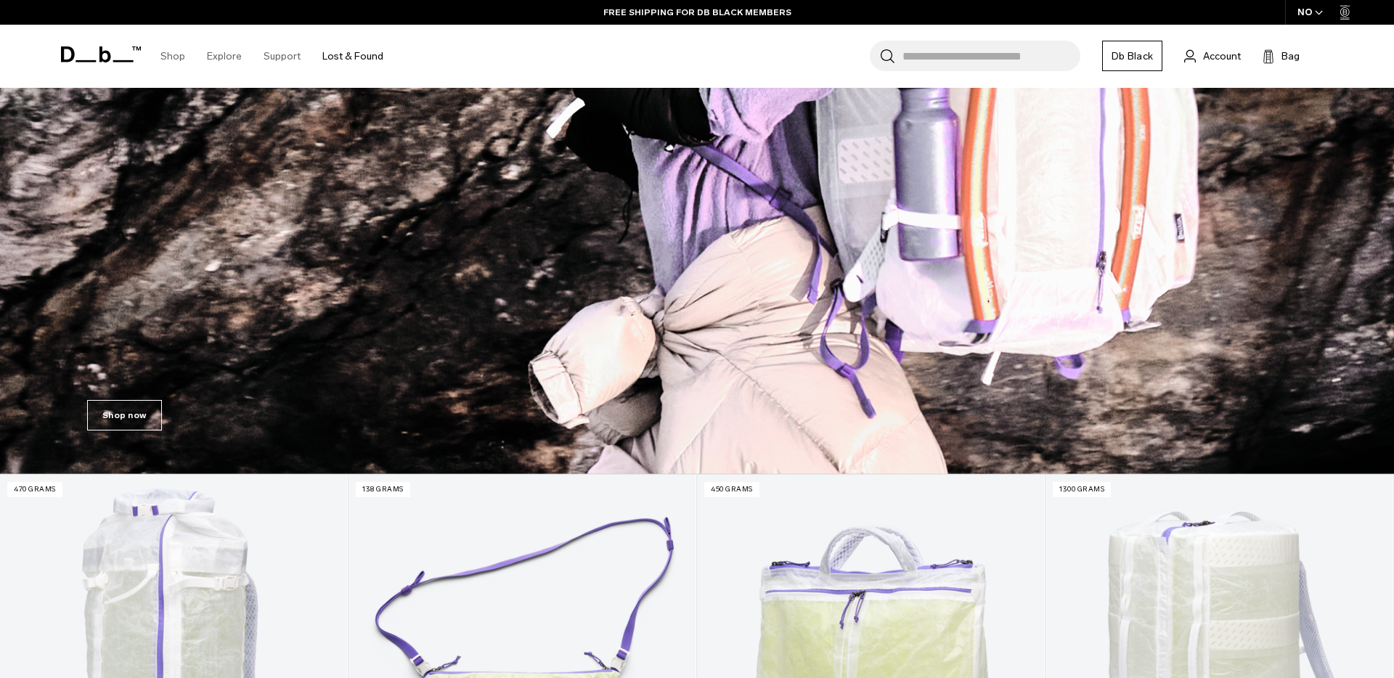
scroll to position [393, 0]
